Goal: Task Accomplishment & Management: Complete application form

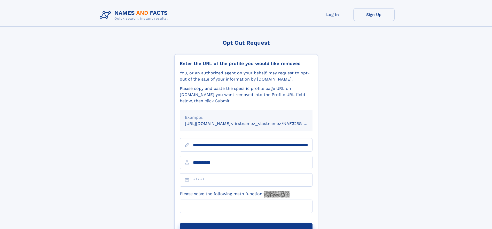
type input "**********"
type input "**"
click at [246, 224] on button "Submit Opt Out Request" at bounding box center [246, 232] width 133 height 17
